Goal: Task Accomplishment & Management: Manage account settings

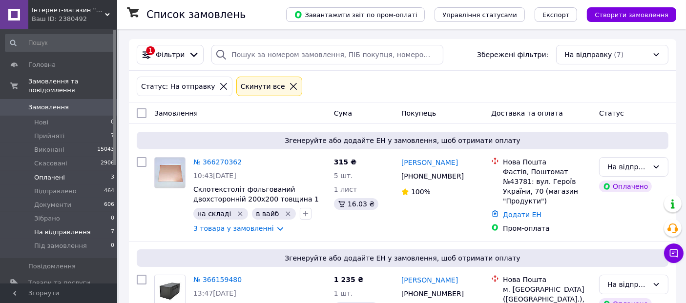
click at [91, 171] on li "Оплачені 3" at bounding box center [60, 178] width 120 height 14
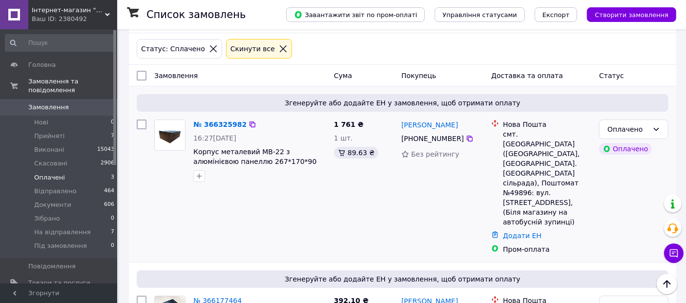
scroll to position [33, 0]
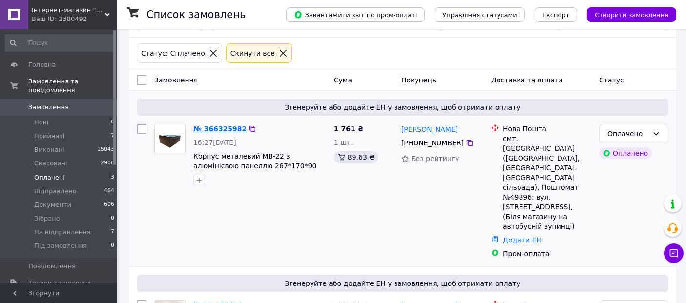
click at [210, 127] on link "№ 366325982" at bounding box center [219, 129] width 53 height 8
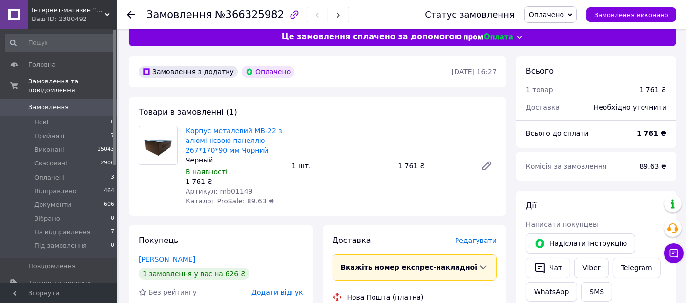
scroll to position [13, 0]
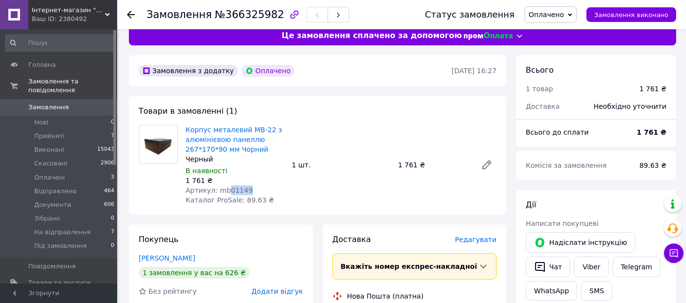
drag, startPoint x: 225, startPoint y: 189, endPoint x: 261, endPoint y: 193, distance: 35.3
click at [261, 193] on div "Артикул: mb01149" at bounding box center [234, 190] width 99 height 10
copy span "01149"
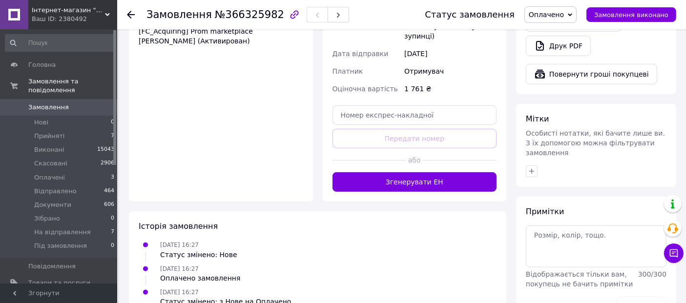
scroll to position [420, 0]
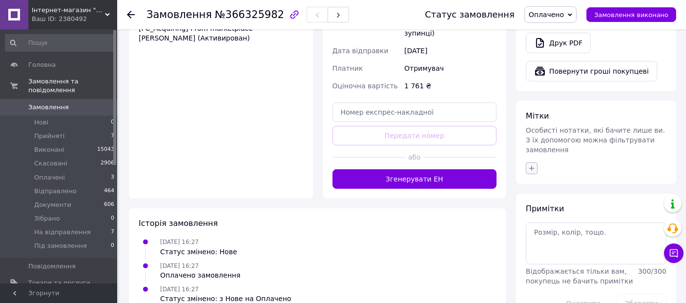
click at [533, 164] on icon "button" at bounding box center [532, 168] width 8 height 8
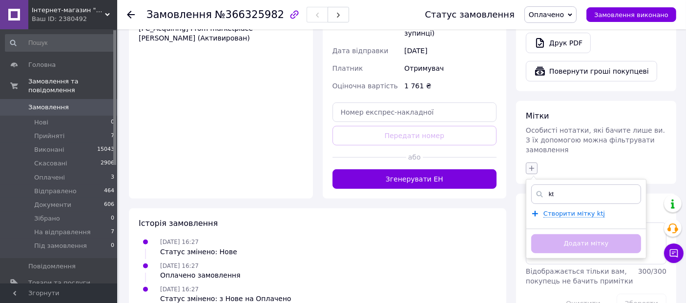
type input "k"
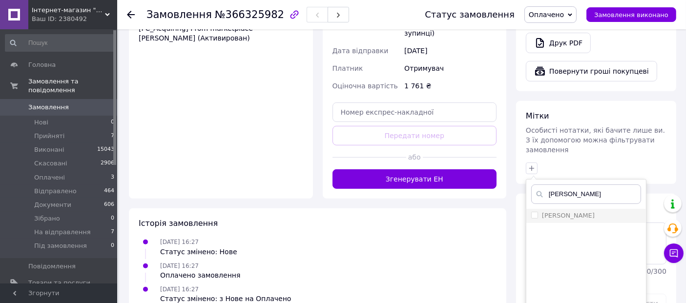
type input "[PERSON_NAME]"
drag, startPoint x: 534, startPoint y: 191, endPoint x: 312, endPoint y: 324, distance: 258.3
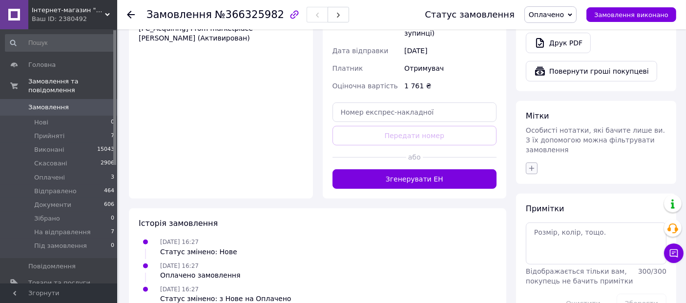
drag, startPoint x: 539, startPoint y: 146, endPoint x: 534, endPoint y: 145, distance: 5.4
click at [537, 161] on div at bounding box center [596, 169] width 144 height 16
click at [530, 164] on icon "button" at bounding box center [532, 168] width 8 height 8
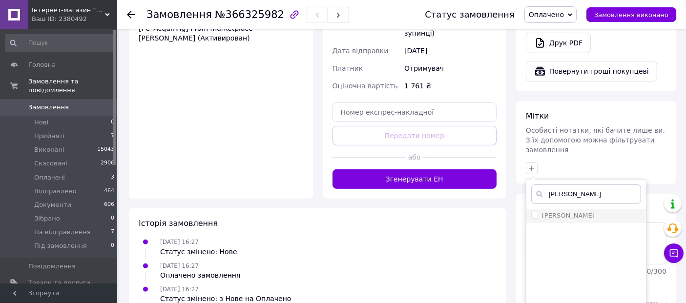
type input "[PERSON_NAME]"
click at [533, 212] on input "[PERSON_NAME]" at bounding box center [534, 215] width 6 height 6
checkbox input "true"
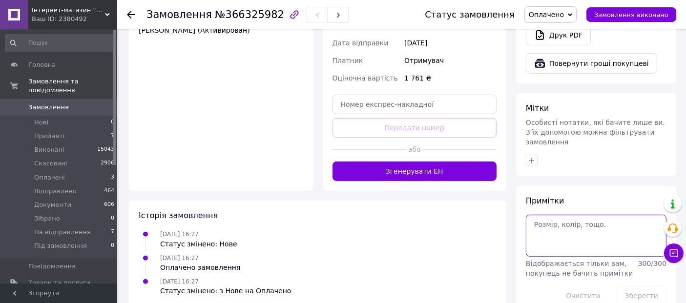
click at [581, 215] on textarea at bounding box center [596, 236] width 141 height 42
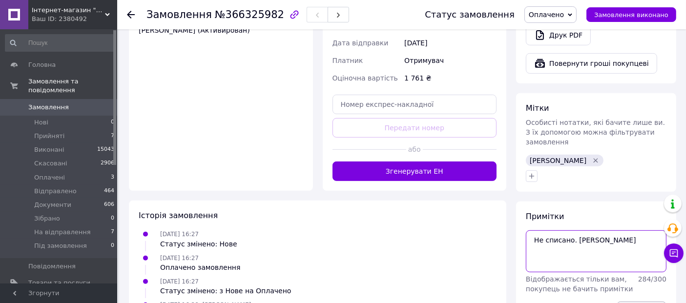
type textarea "Не списано. [PERSON_NAME]"
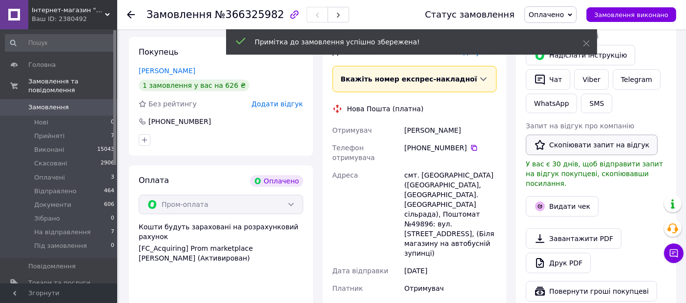
scroll to position [159, 0]
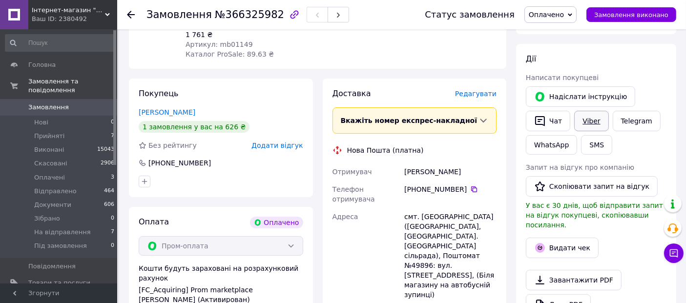
click at [588, 121] on link "Viber" at bounding box center [591, 121] width 34 height 20
click at [238, 13] on span "№366325982" at bounding box center [249, 15] width 69 height 12
copy span "366325982"
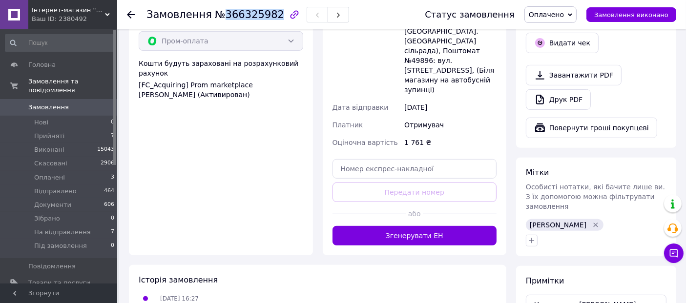
scroll to position [365, 0]
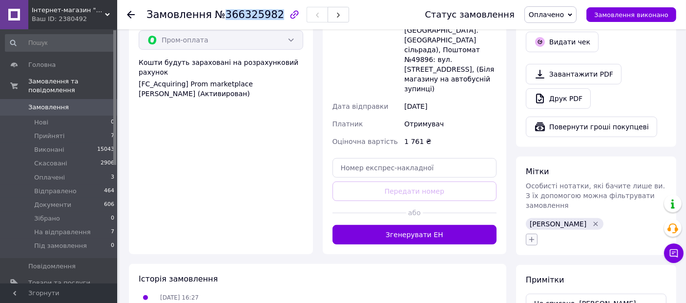
click at [528, 236] on icon "button" at bounding box center [532, 240] width 8 height 8
type input "13.10"
click at [557, 281] on span "Створити мітку 13.10" at bounding box center [579, 285] width 72 height 8
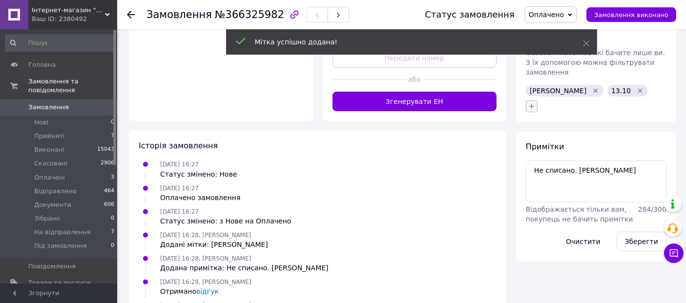
click at [531, 104] on icon "button" at bounding box center [531, 106] width 5 height 5
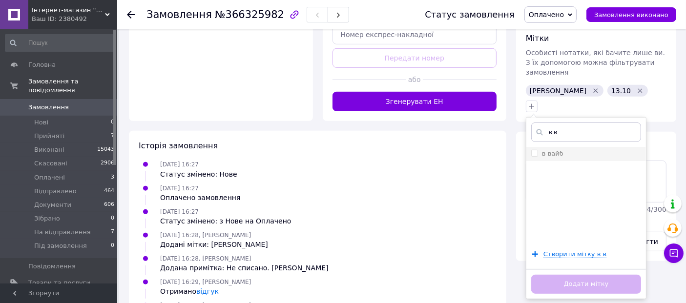
type input "в в"
click at [535, 150] on input "в вайб" at bounding box center [534, 153] width 6 height 6
checkbox input "true"
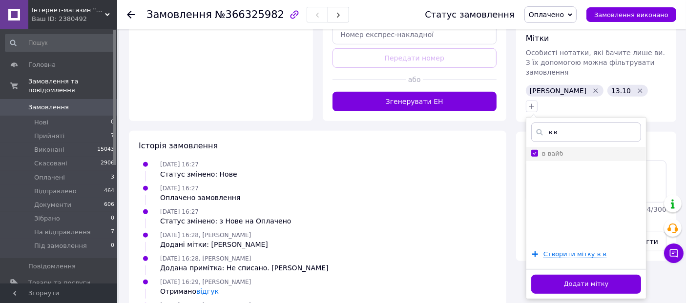
scroll to position [513, 0]
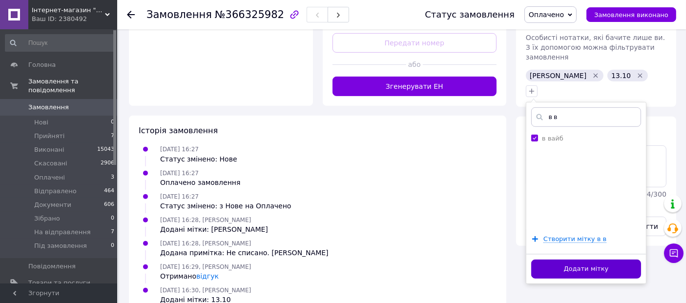
click at [557, 260] on button "Додати мітку" at bounding box center [586, 269] width 110 height 19
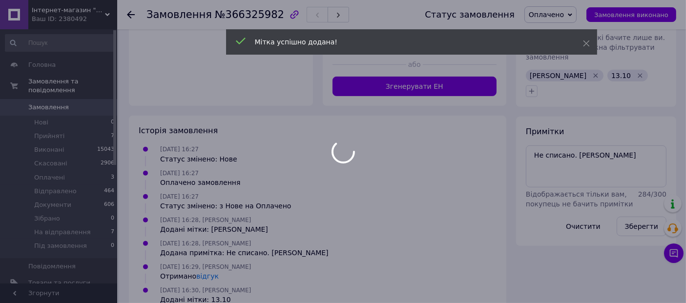
click at [607, 145] on div at bounding box center [343, 151] width 686 height 303
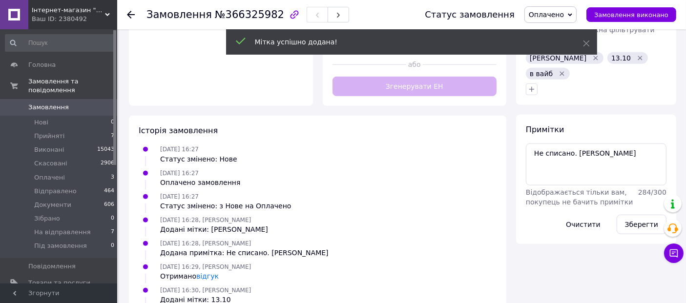
click at [604, 124] on div "Примітки Не списано. [PERSON_NAME] тільки вам, покупець не бачить примітки 284 …" at bounding box center [596, 179] width 141 height 110
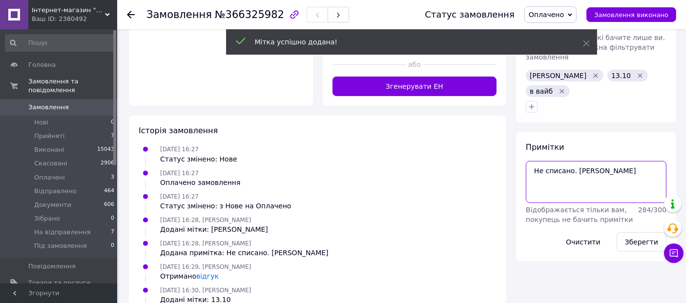
click at [556, 163] on textarea "Не списано. [PERSON_NAME]" at bounding box center [596, 182] width 141 height 42
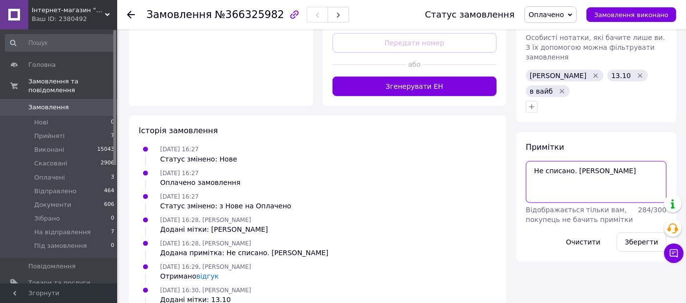
click at [595, 161] on textarea "Не списано. [PERSON_NAME]" at bounding box center [596, 182] width 141 height 42
click at [639, 232] on button "Зберегти" at bounding box center [641, 242] width 50 height 20
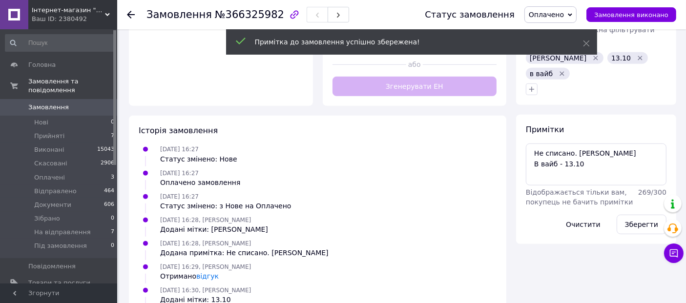
click at [574, 18] on span "Оплачено" at bounding box center [550, 14] width 52 height 17
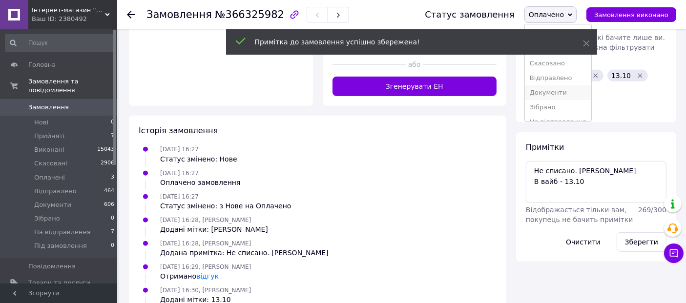
scroll to position [25, 0]
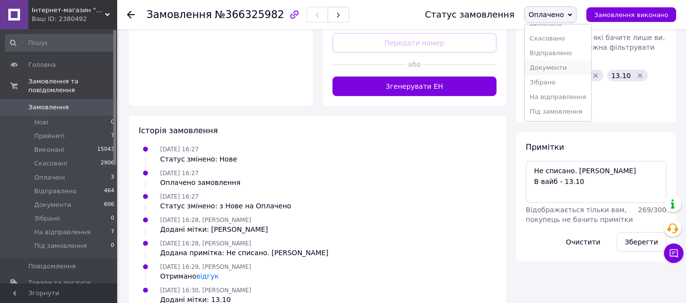
click at [544, 99] on li "На відправлення" at bounding box center [558, 97] width 66 height 15
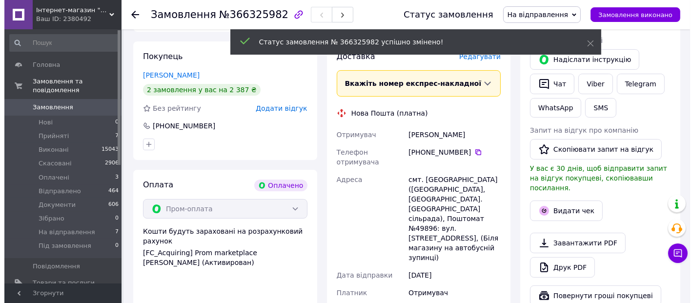
scroll to position [185, 0]
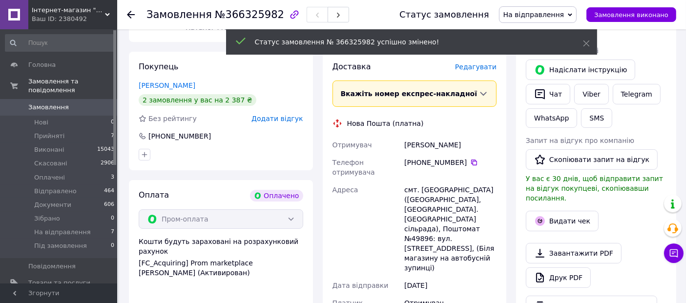
click at [472, 65] on span "Редагувати" at bounding box center [475, 67] width 41 height 8
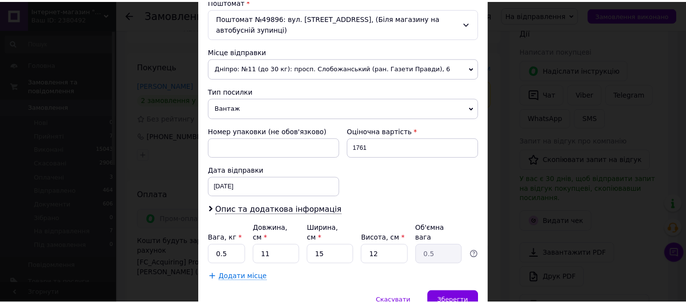
scroll to position [352, 0]
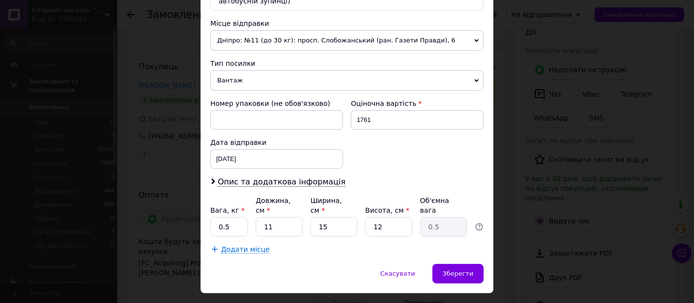
click at [377, 35] on span "Дніпро: №11 (до 30 кг): просп. Слобожанський (ран. Газети Правди), 6" at bounding box center [346, 40] width 273 height 20
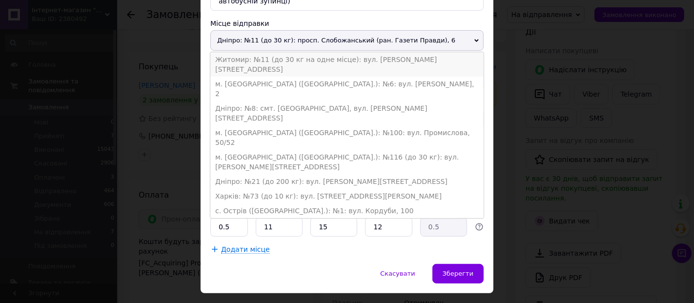
click at [370, 52] on li "Житомир: №11 (до 30 кг на одне місце): вул. [PERSON_NAME][STREET_ADDRESS]" at bounding box center [346, 64] width 273 height 24
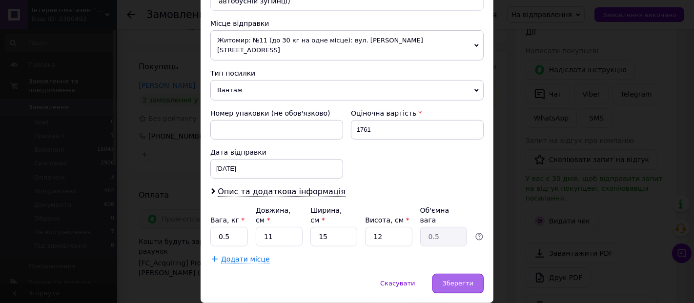
click at [451, 274] on div "Зберегти" at bounding box center [457, 284] width 51 height 20
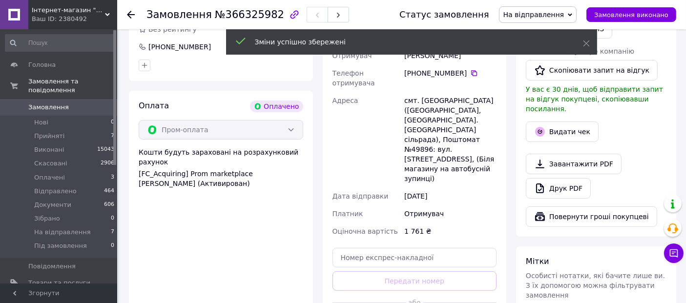
scroll to position [331, 0]
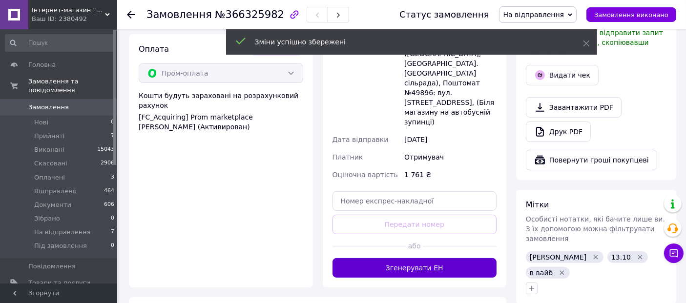
click at [437, 258] on button "Згенерувати ЕН" at bounding box center [414, 268] width 164 height 20
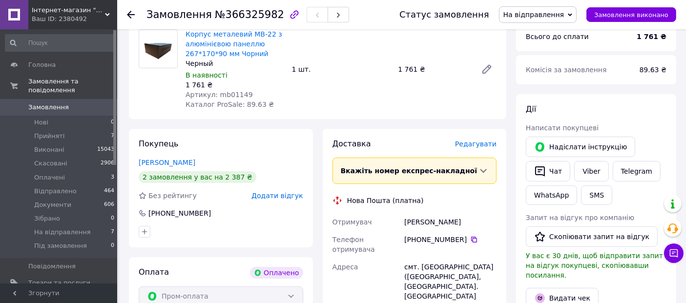
scroll to position [100, 0]
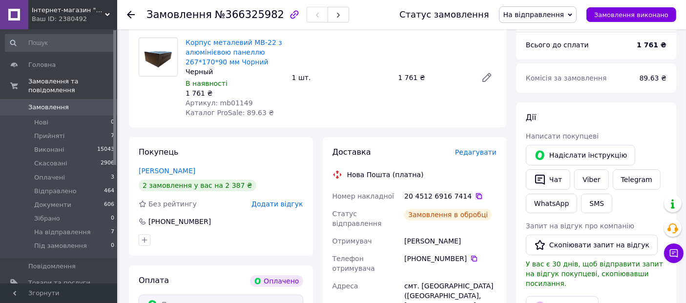
click at [475, 196] on icon at bounding box center [479, 196] width 8 height 8
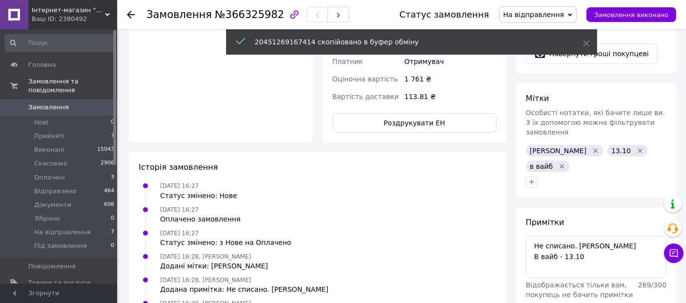
scroll to position [439, 0]
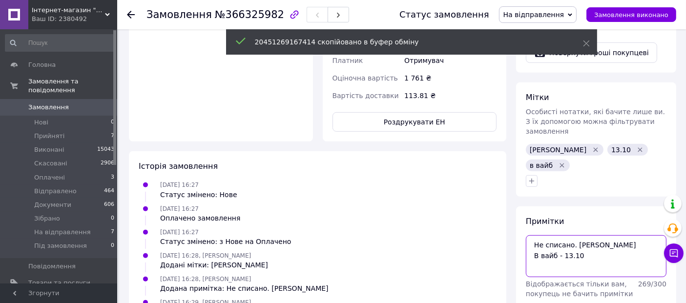
click at [533, 235] on textarea "Не списано. [PERSON_NAME] В вайб - 13.10" at bounding box center [596, 256] width 141 height 42
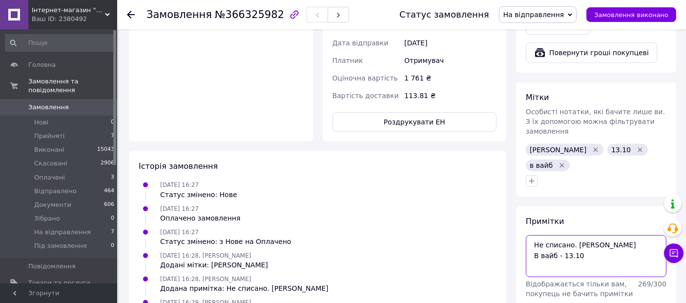
paste textarea "20451269167414"
type textarea "20451269167414 Не списано. [PERSON_NAME] В вайб - 13.10"
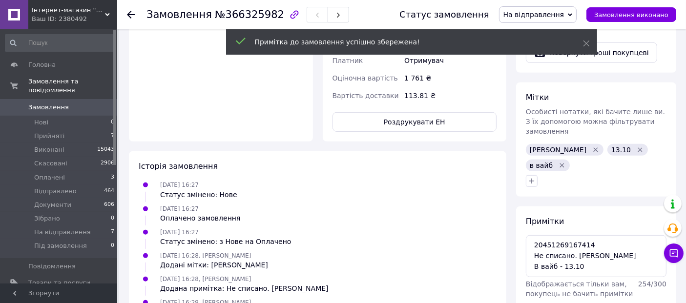
scroll to position [33, 0]
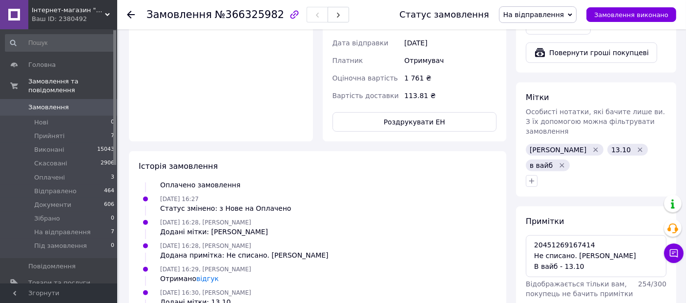
click at [243, 14] on span "№366325982" at bounding box center [249, 15] width 69 height 12
copy span "366325982"
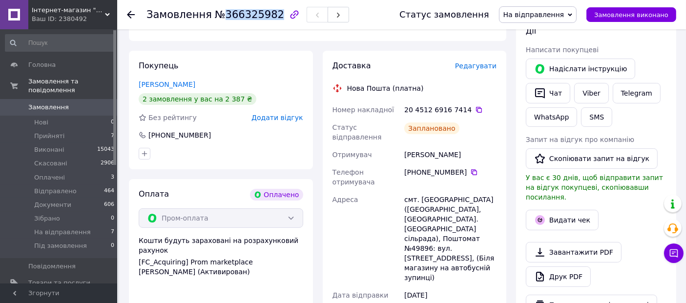
scroll to position [0, 0]
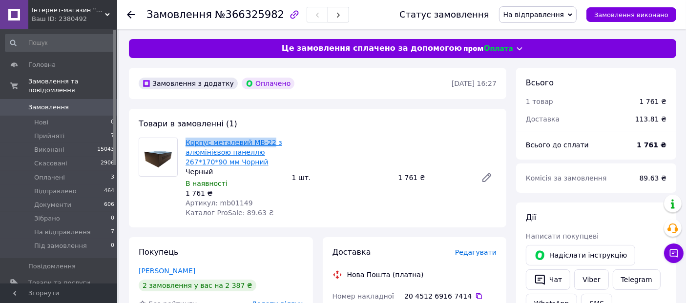
drag, startPoint x: 183, startPoint y: 143, endPoint x: 264, endPoint y: 140, distance: 80.6
click at [264, 140] on div "Корпус металевий МВ-22 з алюмінієвою панеллю 267*170*90 мм Чорний Черный В наяв…" at bounding box center [235, 178] width 106 height 84
click at [307, 136] on div "Корпус металевий МВ-22 з алюмінієвою панеллю 267*170*90 мм Чорний Черный В наяв…" at bounding box center [341, 178] width 319 height 84
drag, startPoint x: 276, startPoint y: 143, endPoint x: 245, endPoint y: 143, distance: 31.3
click at [245, 143] on span "Корпус металевий МВ-22 з алюмінієвою панеллю 267*170*90 мм Чорний" at bounding box center [234, 152] width 99 height 29
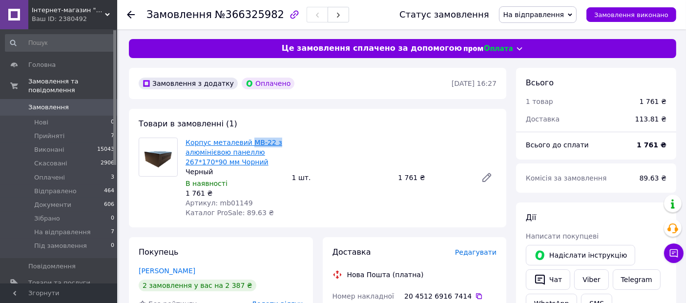
copy link "МВ-22 з"
drag, startPoint x: 224, startPoint y: 205, endPoint x: 253, endPoint y: 201, distance: 29.5
click at [253, 201] on div "Артикул: mb01149" at bounding box center [234, 203] width 99 height 10
click at [222, 204] on span "Артикул: mb01149" at bounding box center [218, 203] width 67 height 8
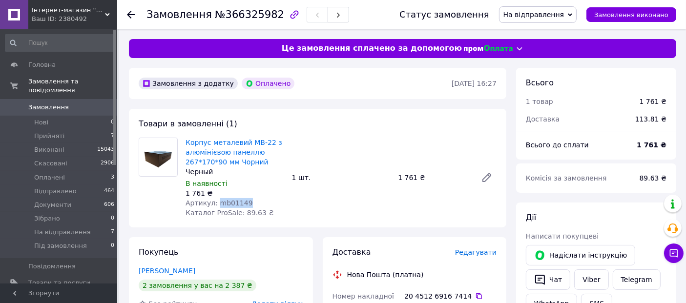
copy span "mb01149"
click at [475, 294] on icon at bounding box center [479, 296] width 8 height 8
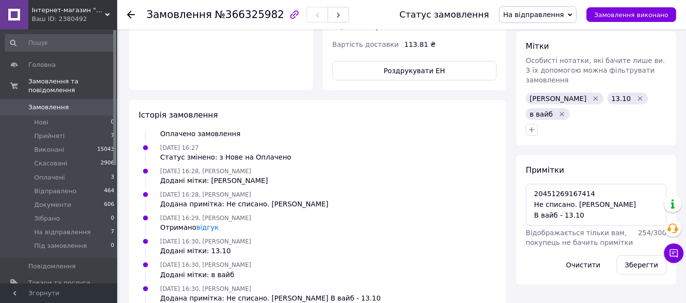
scroll to position [491, 0]
click at [598, 184] on textarea "20451269167414 Не списано. [PERSON_NAME] В вайб - 13.10" at bounding box center [596, 205] width 141 height 42
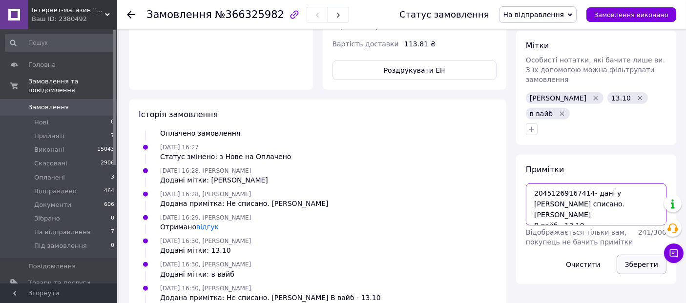
type textarea "20451269167414- дані у [PERSON_NAME] списано. [PERSON_NAME] В вайб - 13.10"
click at [643, 255] on button "Зберегти" at bounding box center [641, 265] width 50 height 20
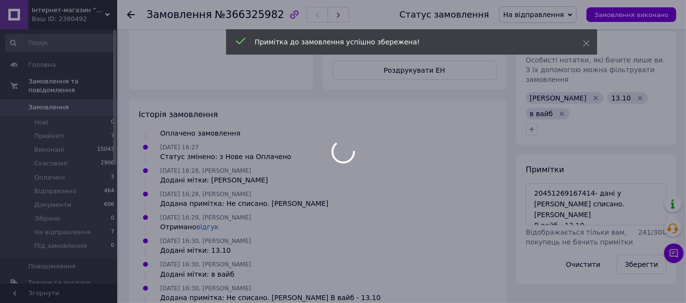
scroll to position [80, 0]
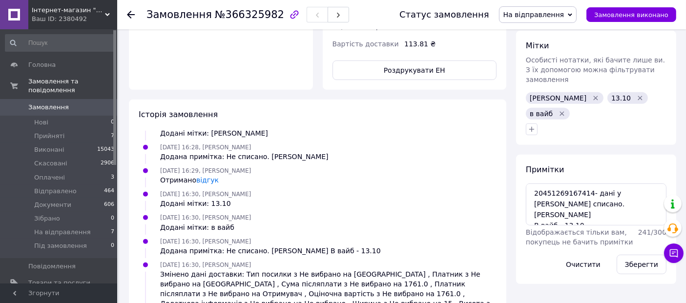
click at [85, 103] on span "Замовлення" at bounding box center [59, 107] width 62 height 9
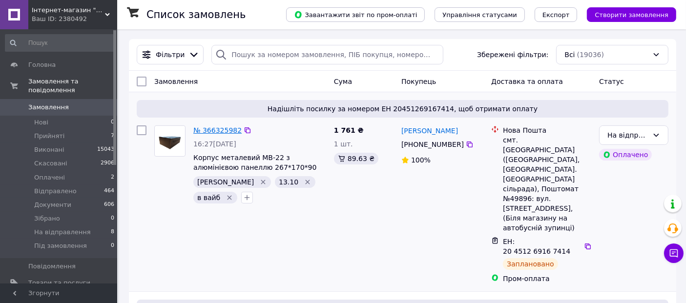
click at [218, 127] on link "№ 366325982" at bounding box center [217, 130] width 48 height 8
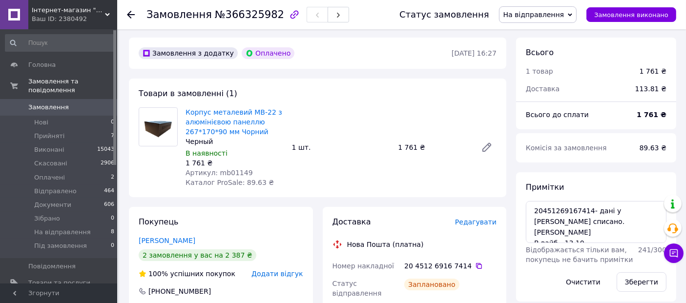
scroll to position [30, 0]
click at [127, 17] on icon at bounding box center [131, 15] width 8 height 8
